Goal: Find specific page/section: Find specific page/section

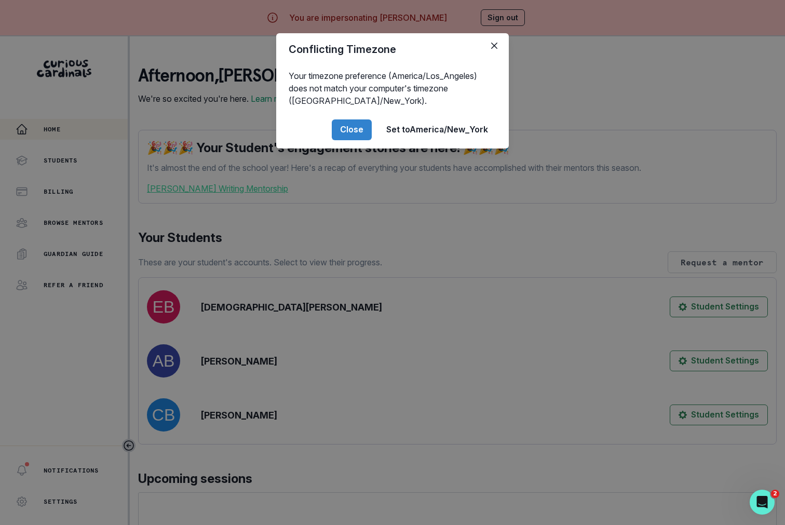
click at [227, 344] on div "Conflicting Timezone Your timezone preference (America/Los_Angeles) does not ma…" at bounding box center [392, 262] width 785 height 525
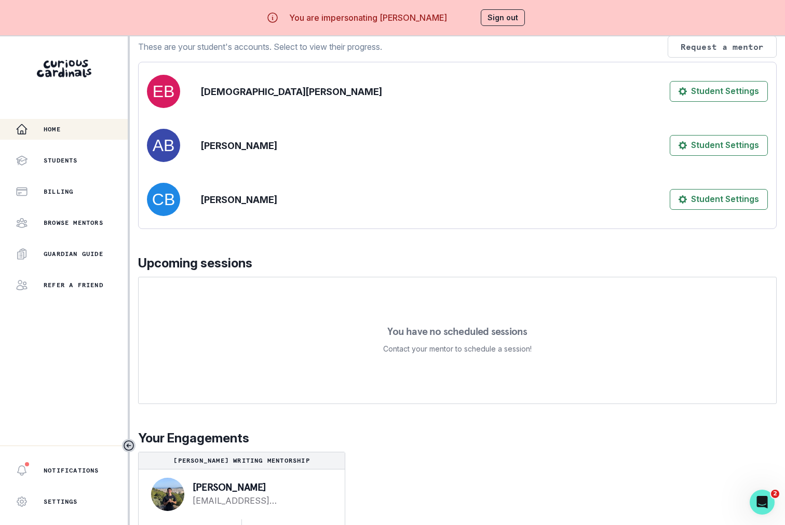
scroll to position [36, 0]
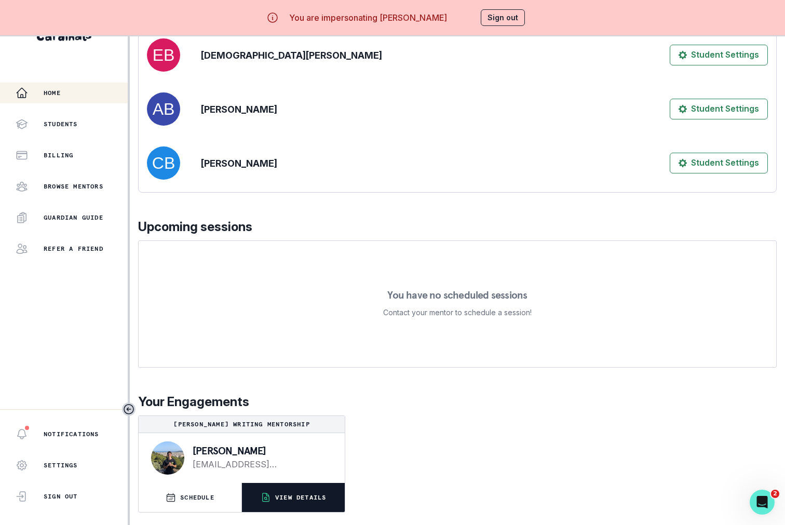
click at [289, 504] on button "VIEW DETAILS" at bounding box center [293, 497] width 103 height 29
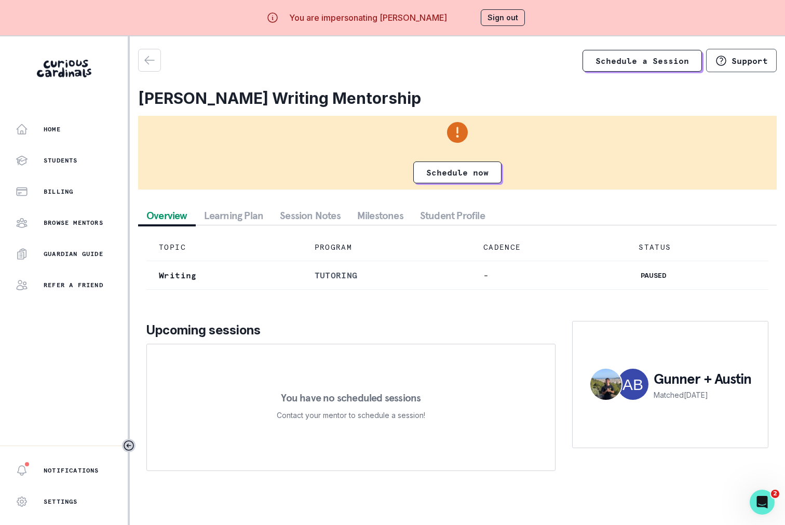
click at [318, 224] on div "Overview Learning Plan Session Notes Milestones Student Profile TOPIC PROGRAM C…" at bounding box center [457, 342] width 639 height 273
click at [314, 216] on button "Session Notes" at bounding box center [310, 215] width 77 height 19
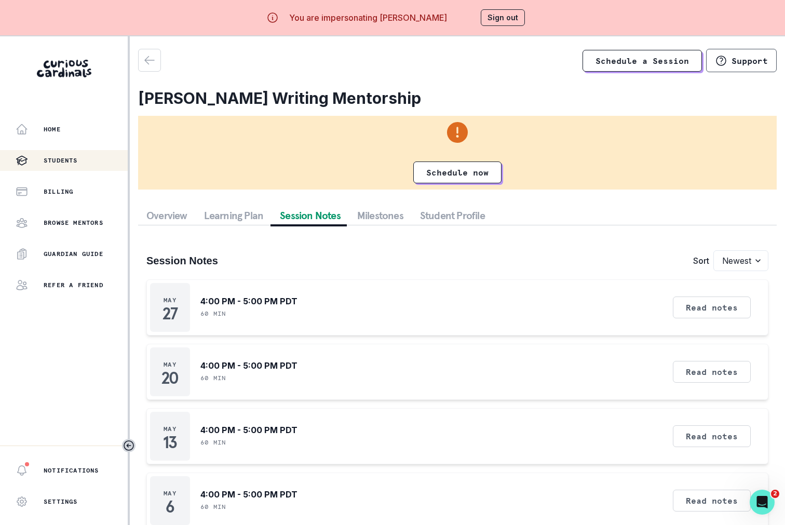
click at [83, 160] on div "Students" at bounding box center [72, 160] width 112 height 12
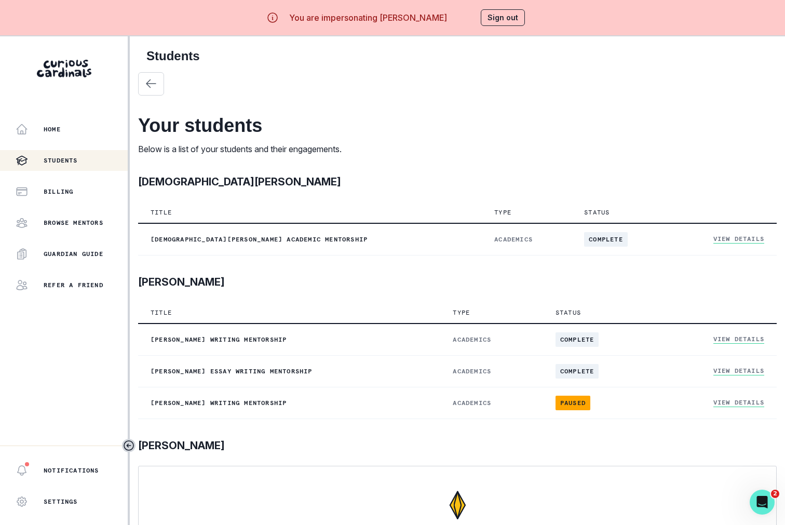
click at [502, 17] on button "Sign out" at bounding box center [503, 17] width 44 height 17
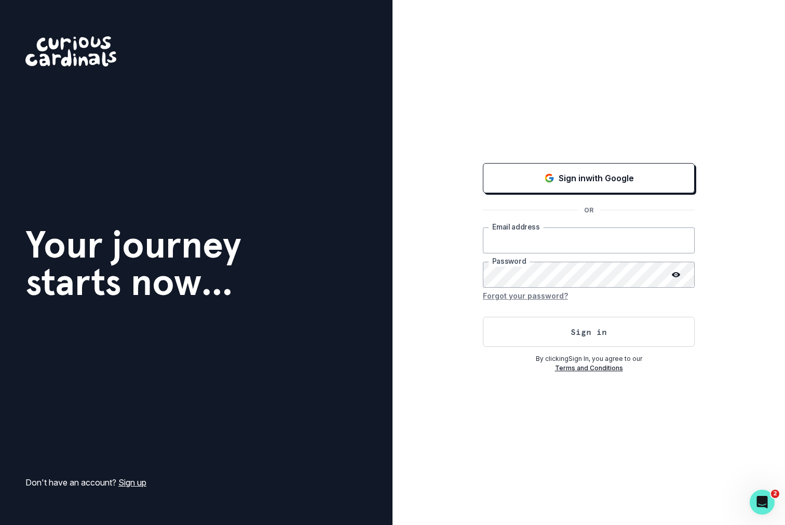
type input "[PERSON_NAME][EMAIL_ADDRESS][DOMAIN_NAME]"
click at [552, 329] on button "Sign in" at bounding box center [589, 332] width 212 height 30
